Goal: Check status: Check status

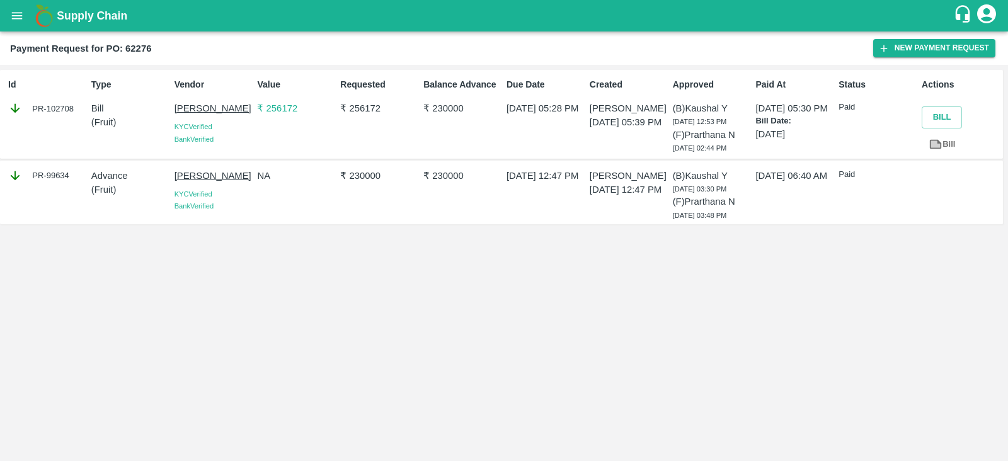
click at [273, 112] on p "₹ 256172" at bounding box center [296, 108] width 78 height 14
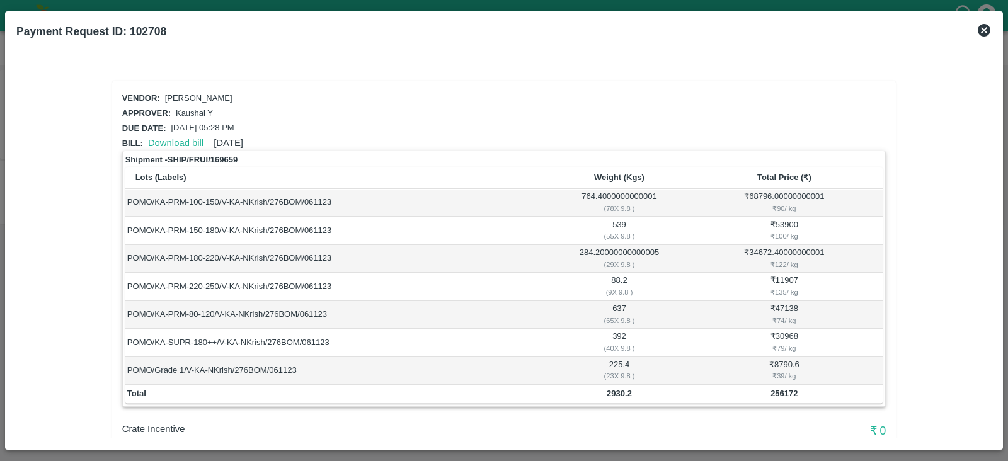
scroll to position [81, 0]
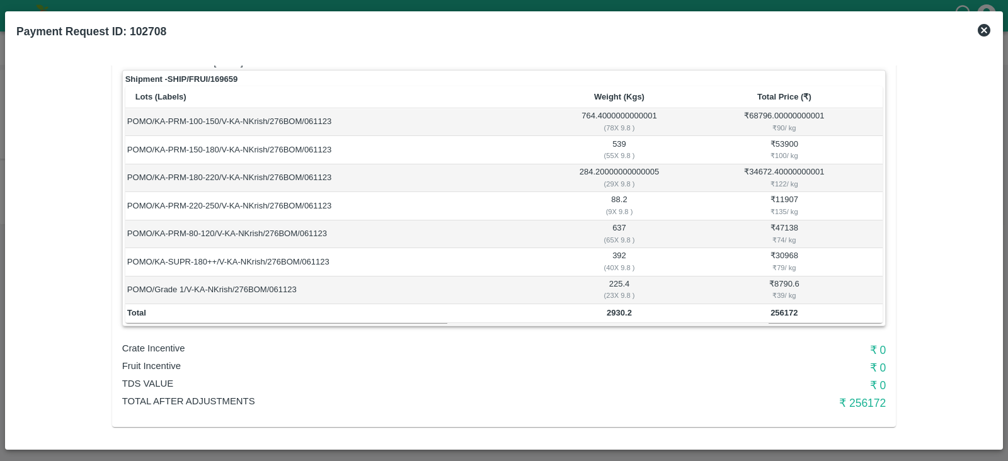
click at [867, 403] on h6 "₹ 256172" at bounding box center [758, 403] width 255 height 18
click at [860, 395] on h6 "₹ 256172" at bounding box center [758, 403] width 255 height 18
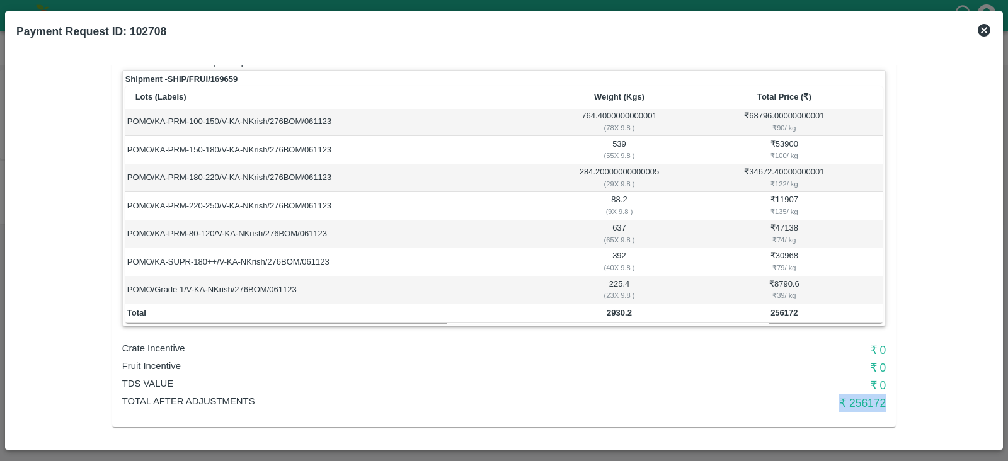
click at [981, 28] on icon at bounding box center [984, 30] width 15 height 15
